Goal: Information Seeking & Learning: Learn about a topic

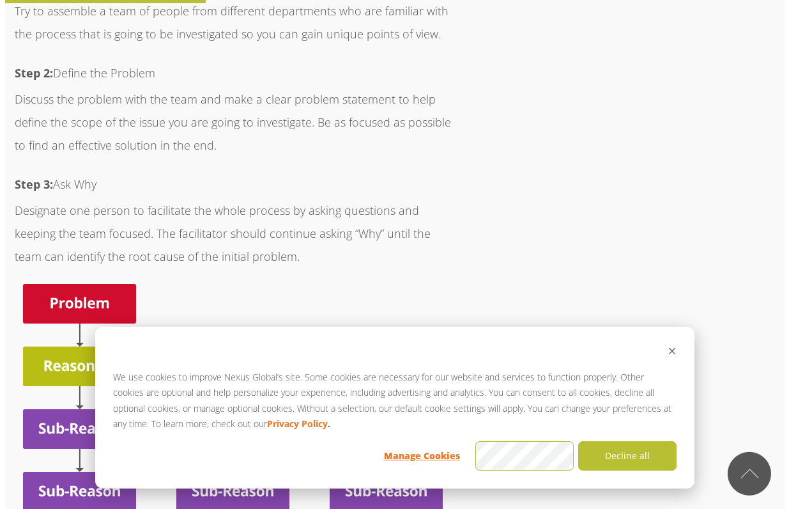
scroll to position [1976, 0]
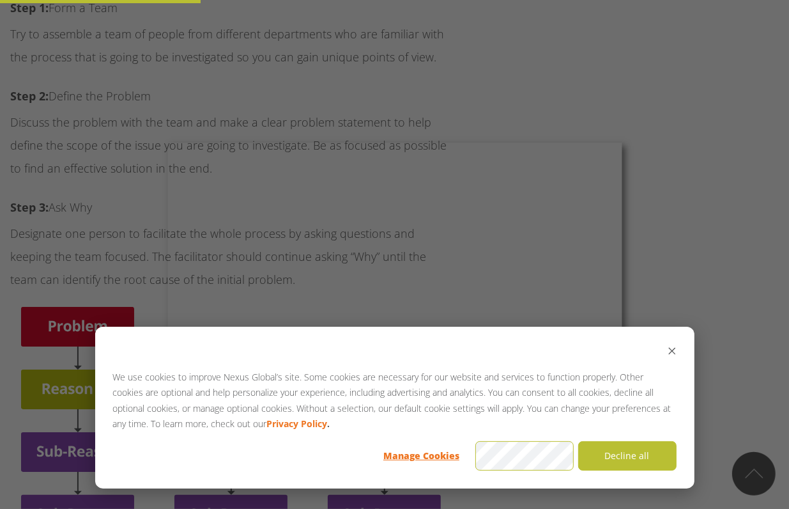
drag, startPoint x: 786, startPoint y: 25, endPoint x: 798, endPoint y: 200, distance: 175.6
click at [621, 462] on button "Decline all" at bounding box center [627, 455] width 98 height 29
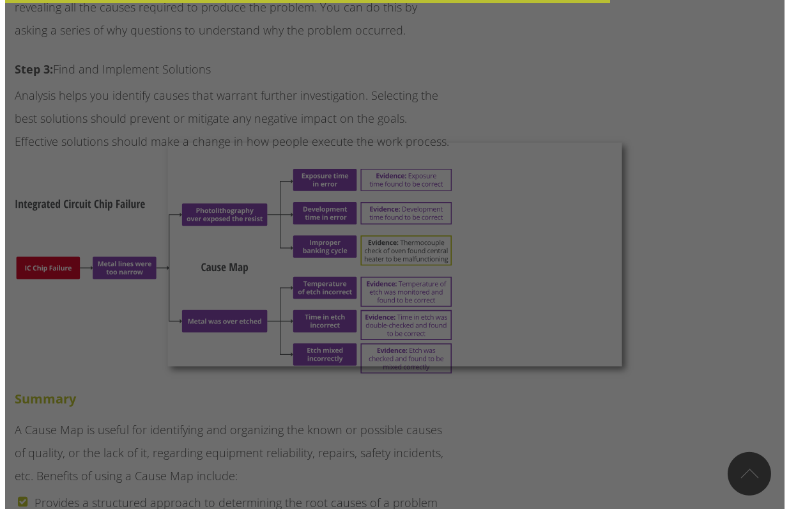
scroll to position [6185, 0]
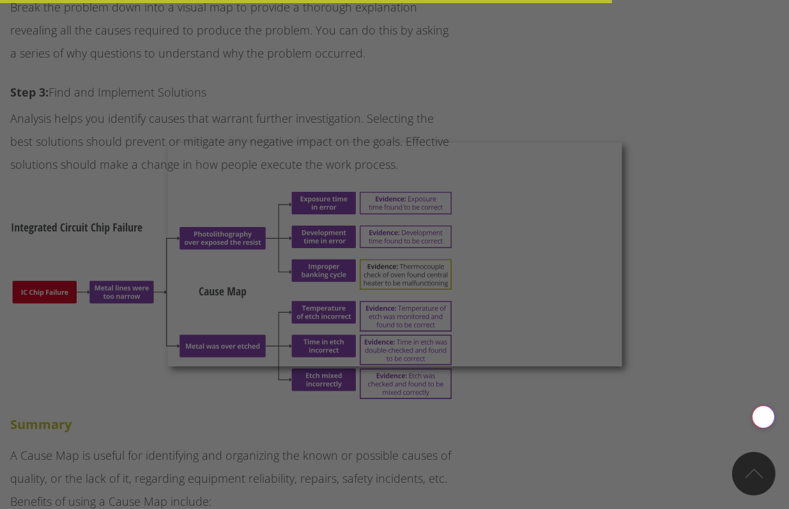
drag, startPoint x: 784, startPoint y: 134, endPoint x: 802, endPoint y: 369, distance: 235.9
click at [674, 222] on div at bounding box center [398, 257] width 797 height 514
